Goal: Task Accomplishment & Management: Complete application form

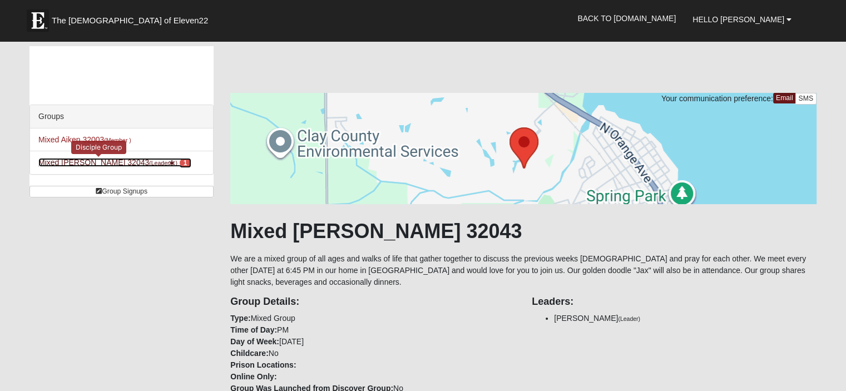
click at [71, 162] on link "Mixed Godwin 32043 (Leader ) 1" at bounding box center [114, 162] width 152 height 9
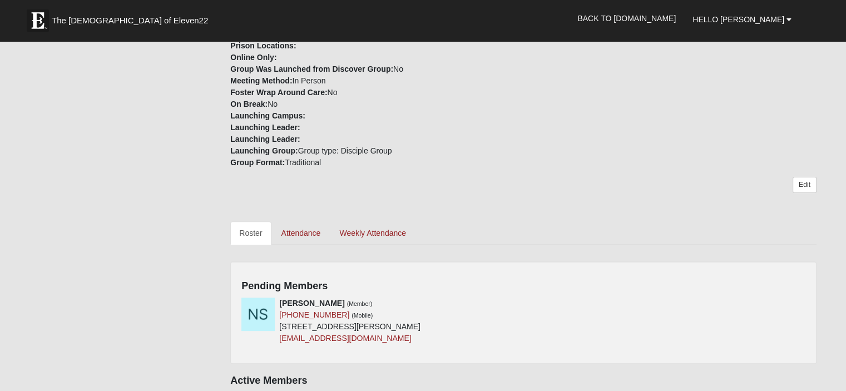
scroll to position [334, 0]
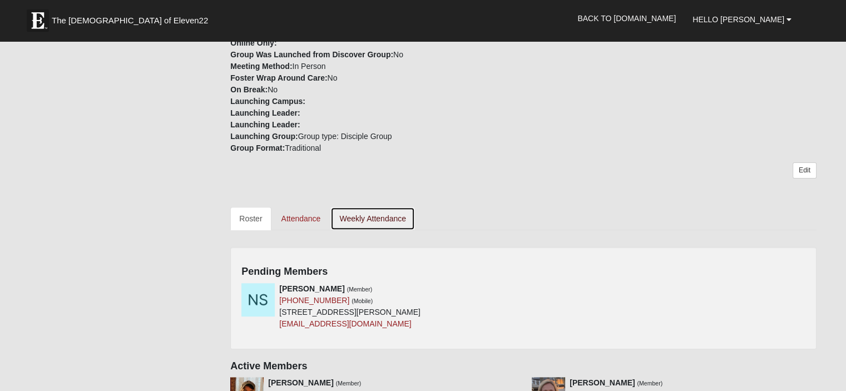
click at [355, 220] on link "Weekly Attendance" at bounding box center [372, 218] width 85 height 23
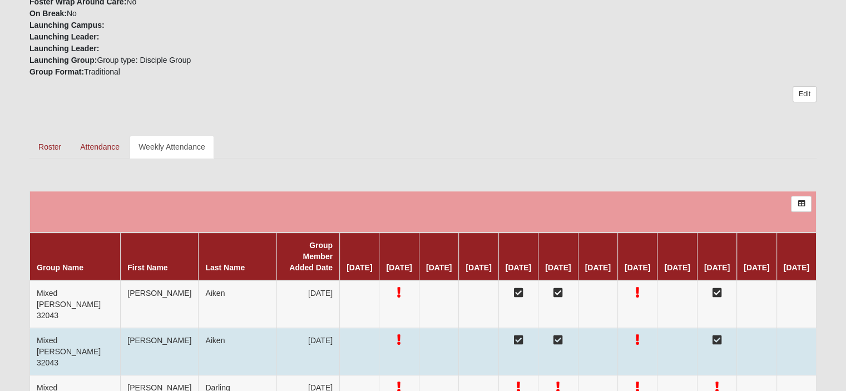
scroll to position [389, 0]
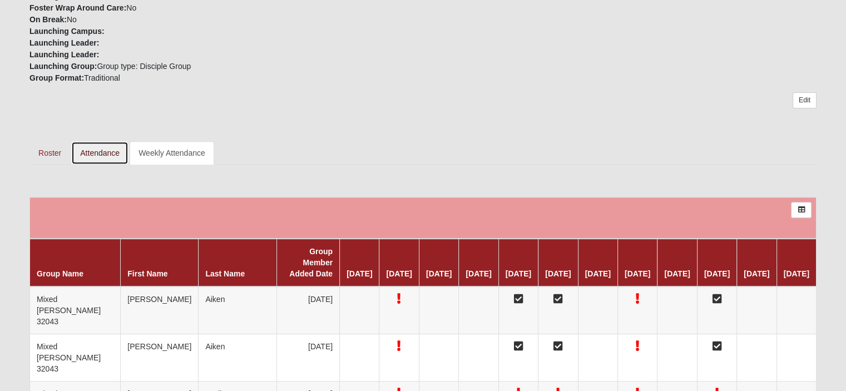
click at [101, 151] on link "Attendance" at bounding box center [99, 152] width 57 height 23
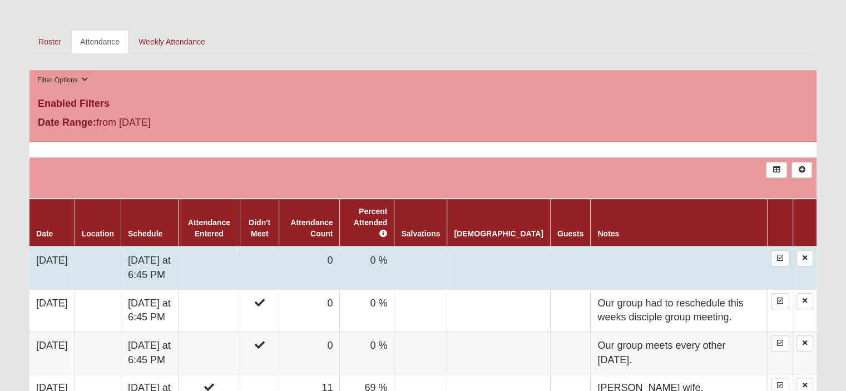
scroll to position [556, 0]
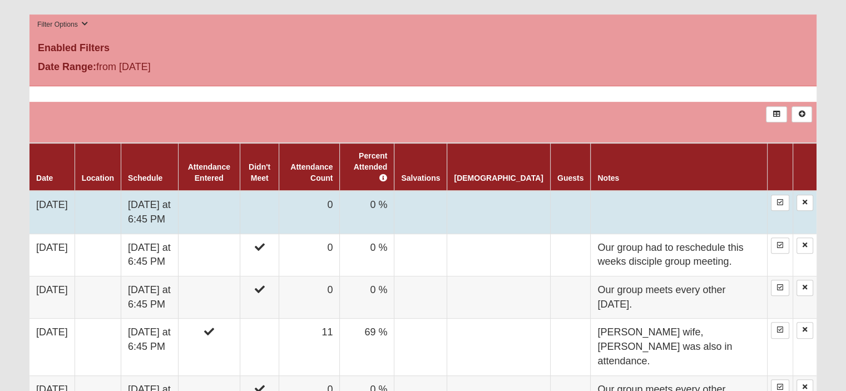
click at [633, 202] on td at bounding box center [678, 212] width 177 height 43
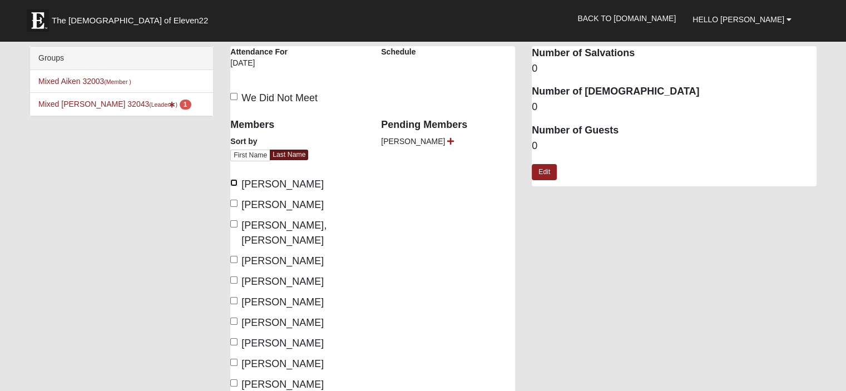
click at [234, 181] on input "[PERSON_NAME]" at bounding box center [233, 182] width 7 height 7
checkbox input "true"
click at [234, 204] on input "[PERSON_NAME]" at bounding box center [233, 203] width 7 height 7
checkbox input "true"
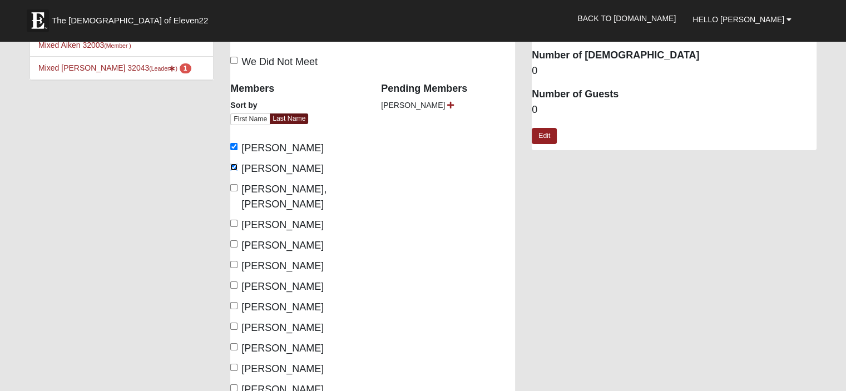
scroll to position [56, 0]
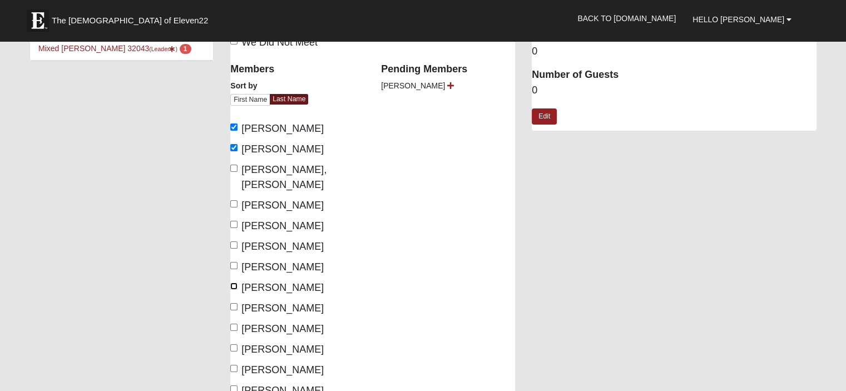
click at [234, 282] on input "[PERSON_NAME]" at bounding box center [233, 285] width 7 height 7
checkbox input "true"
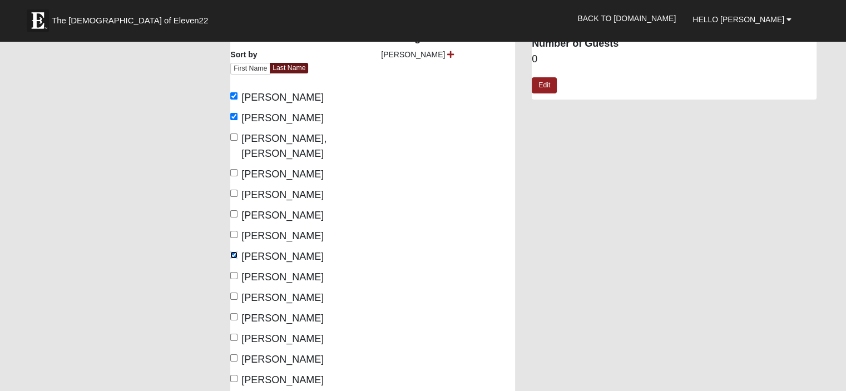
scroll to position [111, 0]
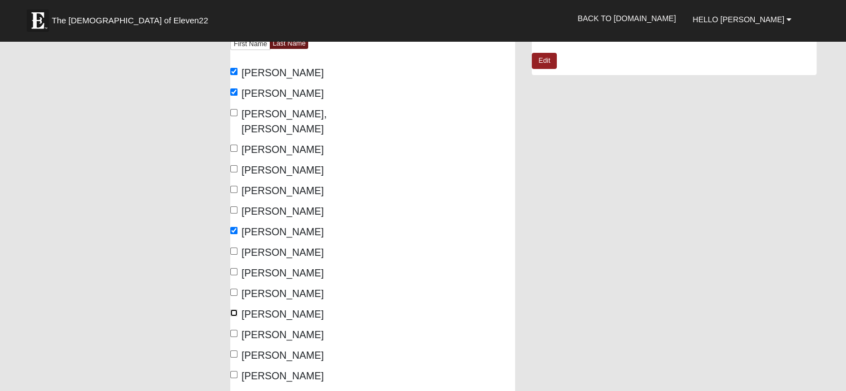
click at [235, 309] on input "[PERSON_NAME]" at bounding box center [233, 312] width 7 height 7
checkbox input "true"
click at [232, 330] on input "[PERSON_NAME]" at bounding box center [233, 333] width 7 height 7
checkbox input "true"
click at [234, 350] on input "[PERSON_NAME]" at bounding box center [233, 353] width 7 height 7
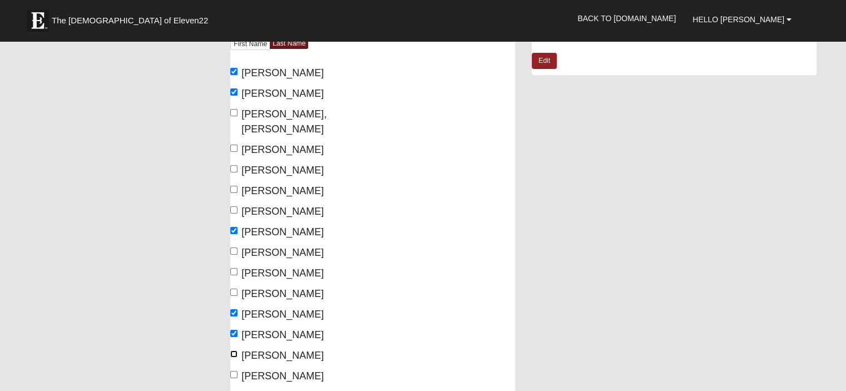
checkbox input "true"
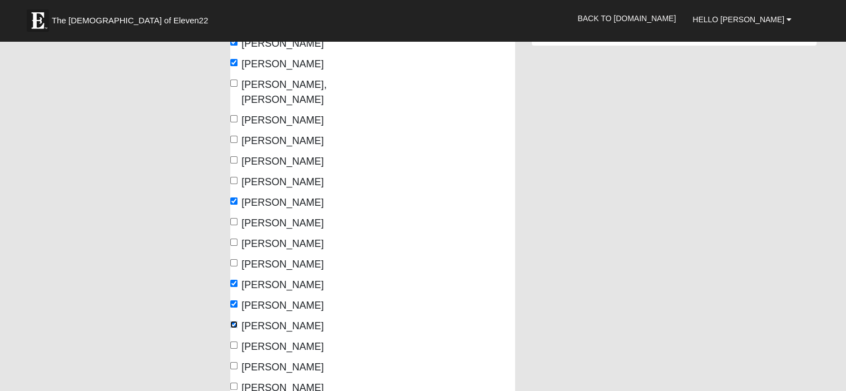
scroll to position [167, 0]
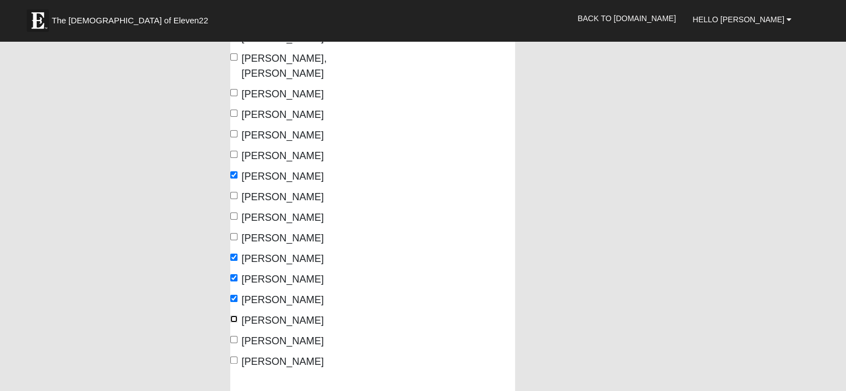
click at [234, 315] on input "[PERSON_NAME]" at bounding box center [233, 318] width 7 height 7
checkbox input "true"
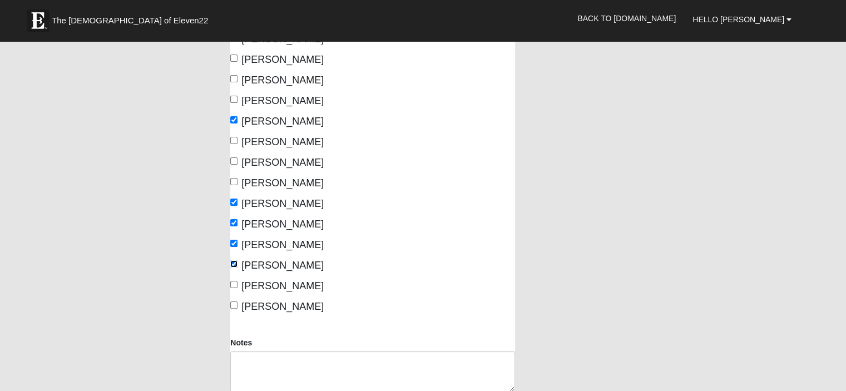
scroll to position [278, 0]
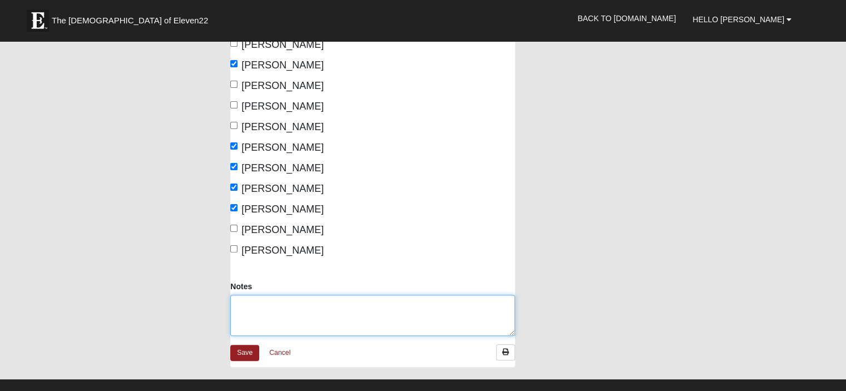
click at [302, 297] on textarea "Notes" at bounding box center [372, 315] width 285 height 41
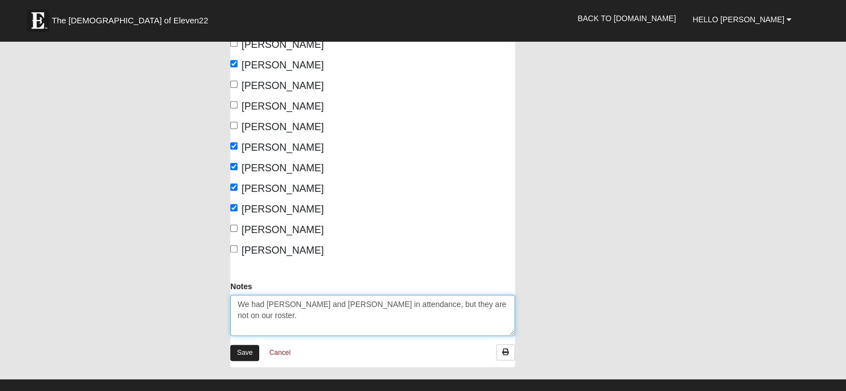
type textarea "We had [PERSON_NAME] and [PERSON_NAME] in attendance, but they are not on our r…"
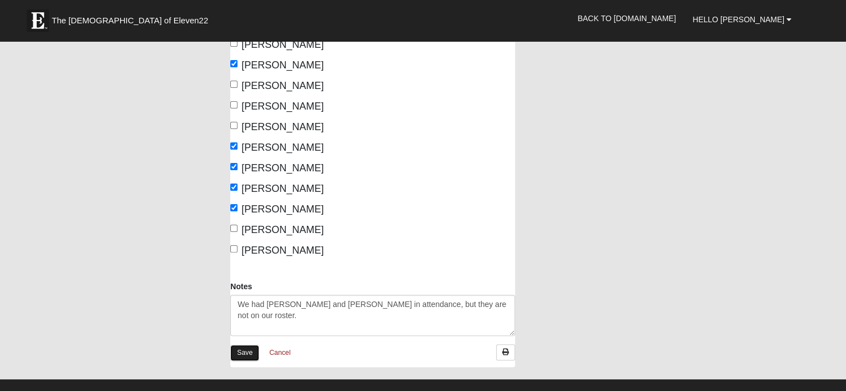
click at [244, 345] on link "Save" at bounding box center [244, 353] width 29 height 16
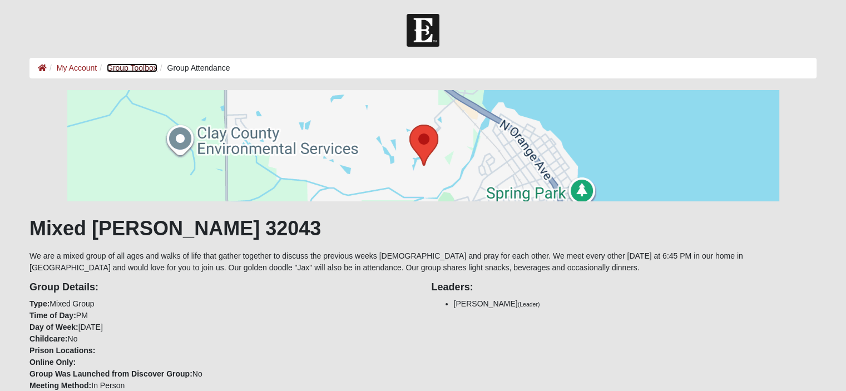
click at [128, 71] on link "Group Toolbox" at bounding box center [132, 67] width 51 height 9
